Goal: Navigation & Orientation: Find specific page/section

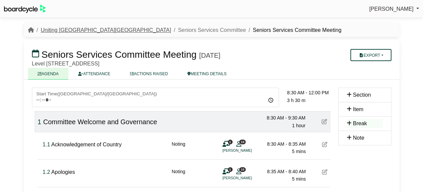
click at [70, 29] on link "Uniting [GEOGRAPHIC_DATA][GEOGRAPHIC_DATA]" at bounding box center [106, 30] width 130 height 6
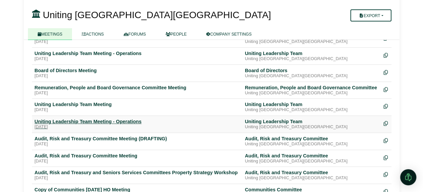
scroll to position [101, 0]
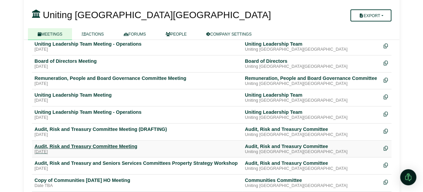
click at [97, 145] on div "Audit, Risk and Treasury Committee Meeting" at bounding box center [137, 147] width 205 height 6
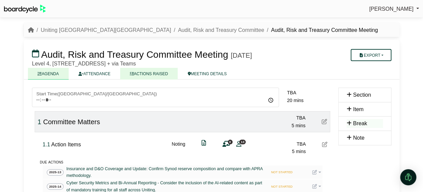
click at [151, 75] on link "ACTIONS RAISED" at bounding box center [149, 74] width 58 height 12
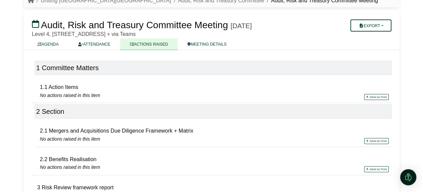
scroll to position [50, 0]
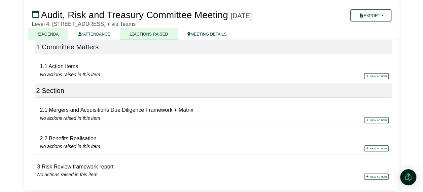
click at [50, 36] on link "AGENDA" at bounding box center [48, 34] width 41 height 12
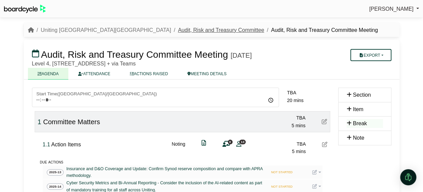
click at [178, 30] on link "Audit, Risk and Treasury Committee" at bounding box center [221, 30] width 86 height 6
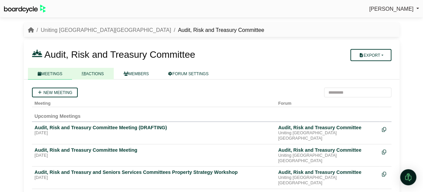
click at [97, 70] on link "ACTIONS" at bounding box center [92, 74] width 41 height 12
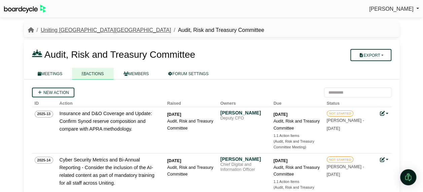
click at [58, 32] on link "Uniting [GEOGRAPHIC_DATA][GEOGRAPHIC_DATA]" at bounding box center [106, 30] width 130 height 6
